Goal: Task Accomplishment & Management: Use online tool/utility

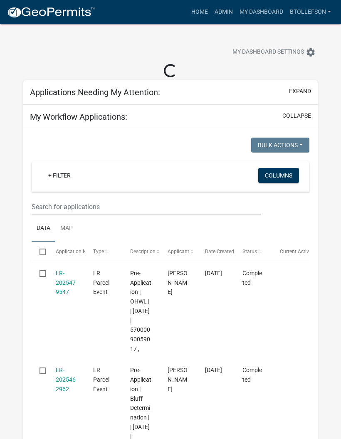
select select "3: 100"
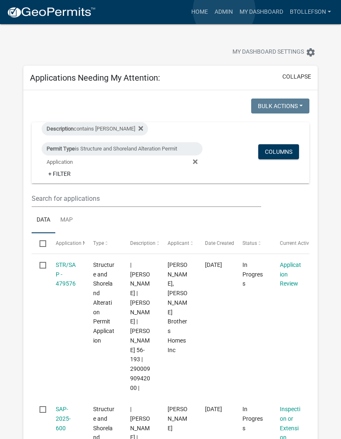
click at [225, 10] on link "Admin" at bounding box center [223, 12] width 25 height 16
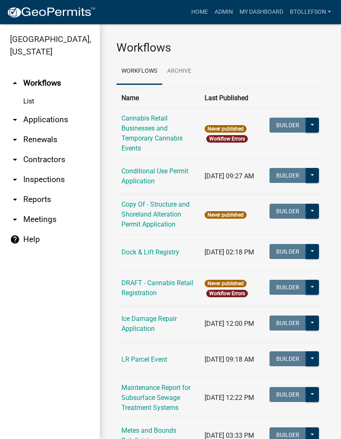
click at [52, 119] on link "arrow_drop_down Applications" at bounding box center [50, 120] width 100 height 20
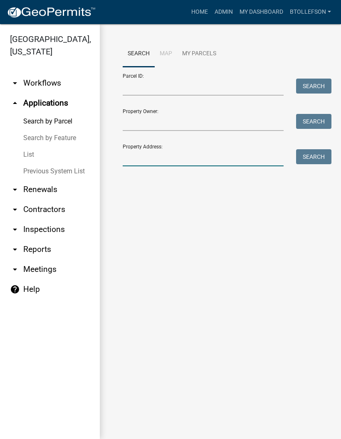
click at [153, 165] on input "Property Address:" at bounding box center [203, 157] width 161 height 17
type input "43284"
click at [314, 154] on button "Search" at bounding box center [313, 156] width 35 height 15
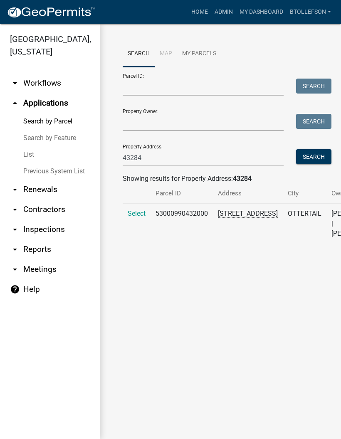
click at [139, 211] on span "Select" at bounding box center [137, 214] width 18 height 8
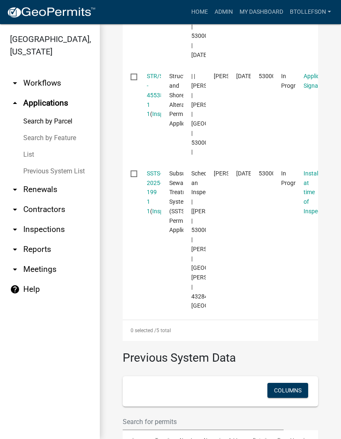
scroll to position [556, 0]
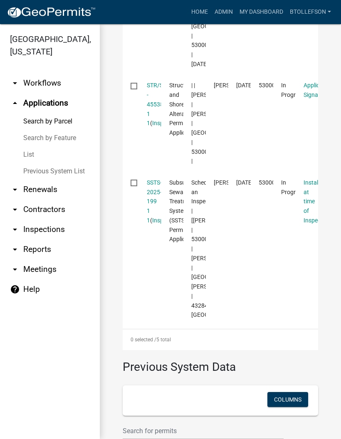
click at [159, 224] on link "SSTS-2025-199 1 1" at bounding box center [154, 201] width 15 height 45
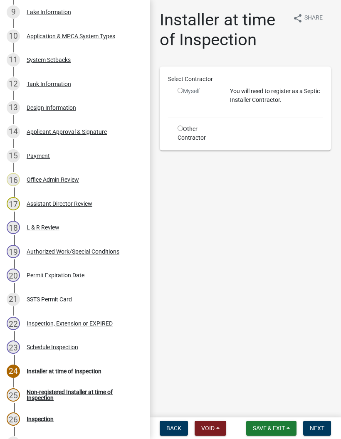
scroll to position [364, 0]
click at [48, 114] on div "13 Design Information" at bounding box center [72, 108] width 130 height 13
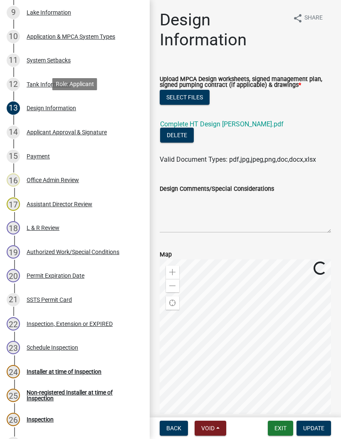
click at [255, 122] on link "Complete HT Design [PERSON_NAME].pdf" at bounding box center [222, 124] width 124 height 8
